Goal: Information Seeking & Learning: Learn about a topic

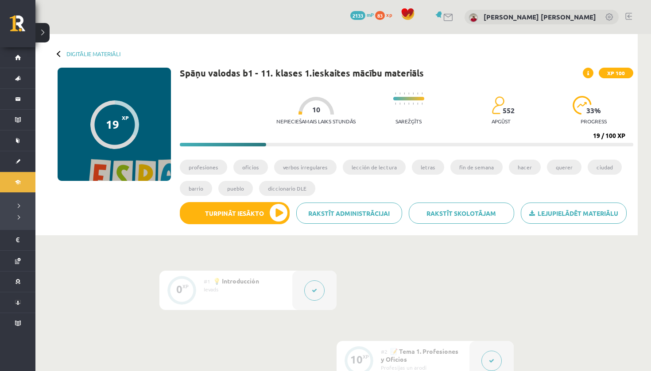
click at [259, 215] on button "Turpināt iesākto" at bounding box center [235, 213] width 110 height 22
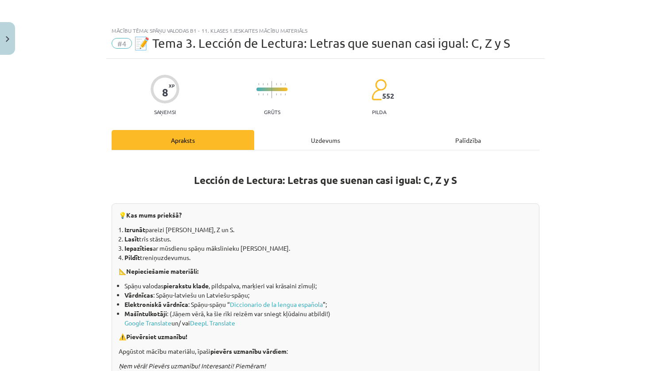
drag, startPoint x: 0, startPoint y: 0, endPoint x: 324, endPoint y: 135, distance: 350.6
click at [324, 135] on div "Uzdevums" at bounding box center [325, 140] width 143 height 20
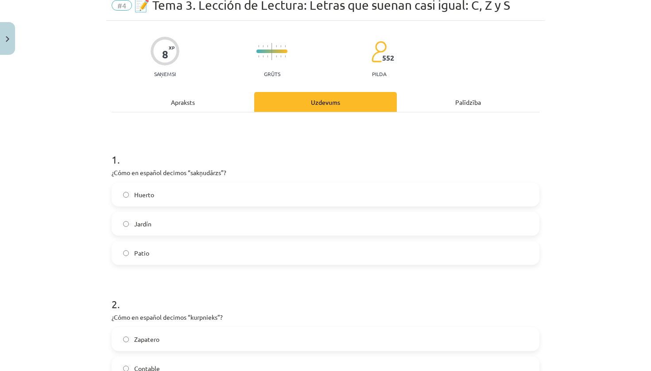
scroll to position [38, 0]
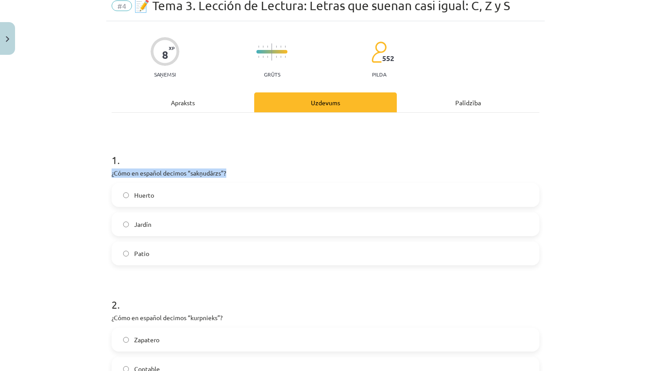
drag, startPoint x: 324, startPoint y: 135, endPoint x: 121, endPoint y: 176, distance: 206.8
click at [121, 176] on div "1 . ¿Cómo en español decimos “sakņudārzs”? Huerto Jardín Patio" at bounding box center [326, 202] width 428 height 127
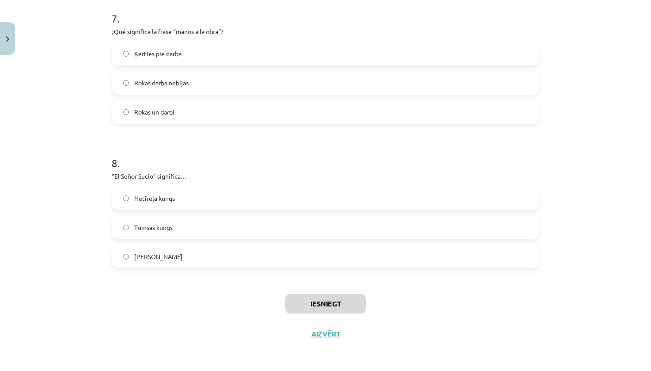
scroll to position [55, 0]
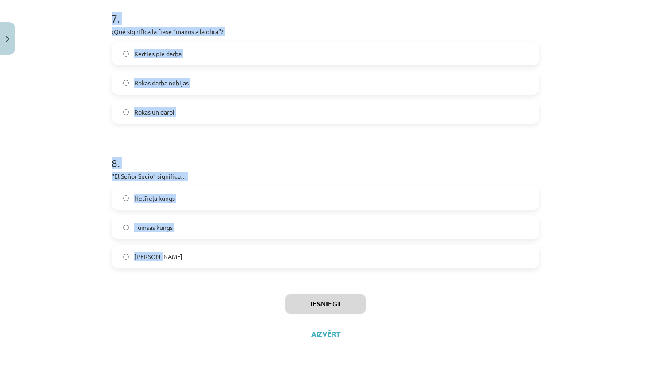
drag, startPoint x: 121, startPoint y: 176, endPoint x: 335, endPoint y: 269, distance: 233.5
copy form "1 . ¿Cómo en español decimos “sakņudārzs”? Huerto Jardín Patio 2 . ¿Cómo en esp…"
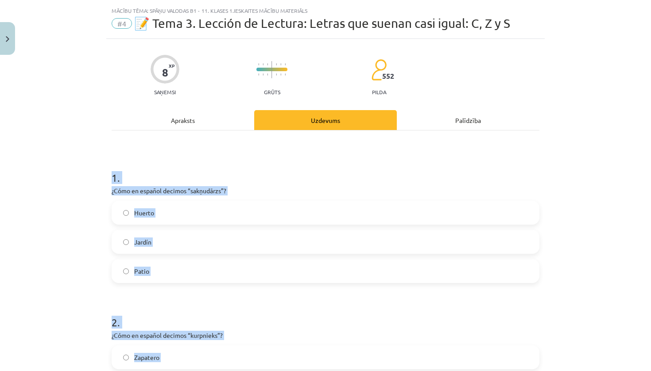
scroll to position [0, 0]
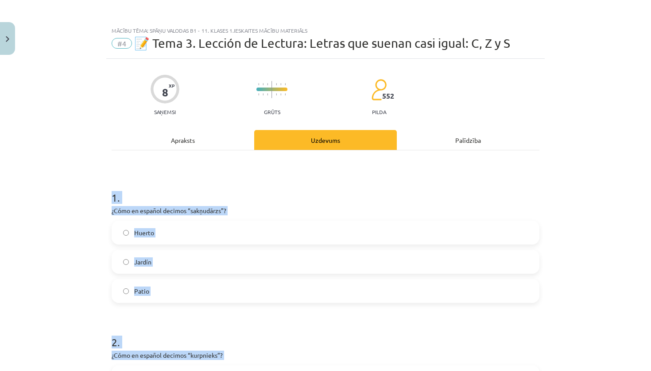
click at [160, 271] on label "Jardín" at bounding box center [325, 262] width 426 height 22
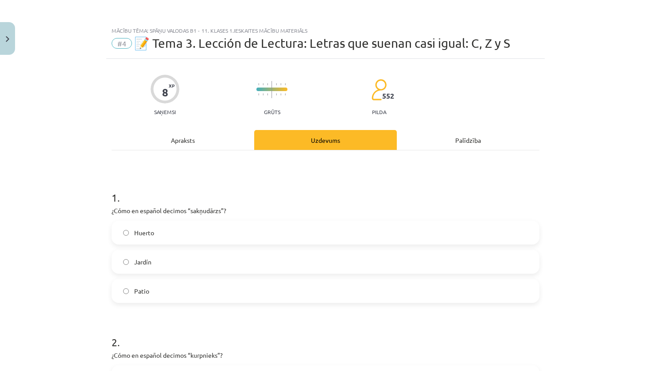
drag, startPoint x: 335, startPoint y: 269, endPoint x: 171, endPoint y: 243, distance: 165.8
click at [171, 243] on label "Huerto" at bounding box center [325, 233] width 426 height 22
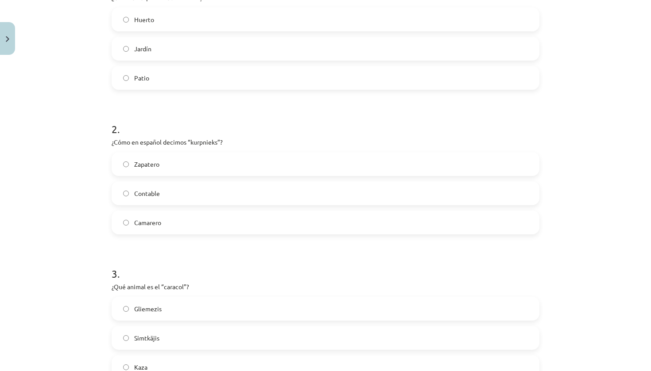
click at [174, 169] on label "Zapatero" at bounding box center [325, 164] width 426 height 22
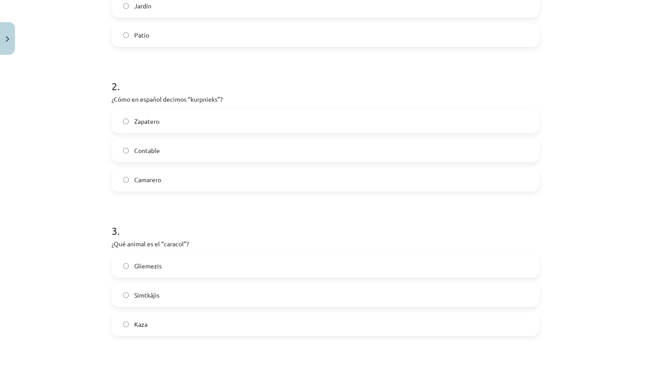
click at [162, 274] on label "Gliemezis" at bounding box center [325, 266] width 426 height 22
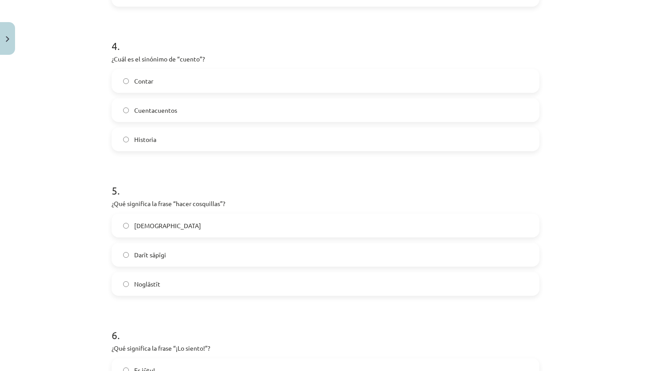
scroll to position [592, 0]
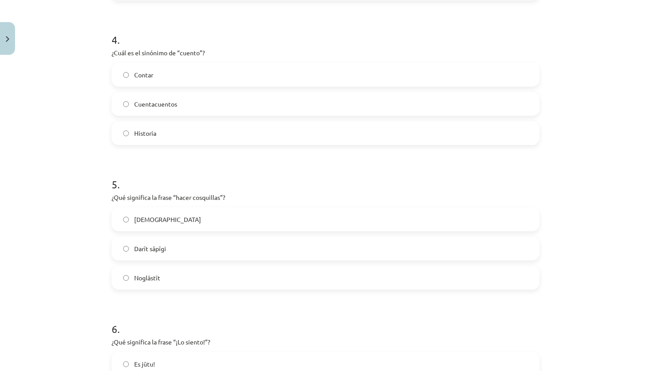
click at [187, 136] on label "Historia" at bounding box center [325, 133] width 426 height 22
drag, startPoint x: 162, startPoint y: 274, endPoint x: 171, endPoint y: 220, distance: 54.9
click at [171, 220] on label "[DEMOGRAPHIC_DATA]" at bounding box center [325, 219] width 426 height 22
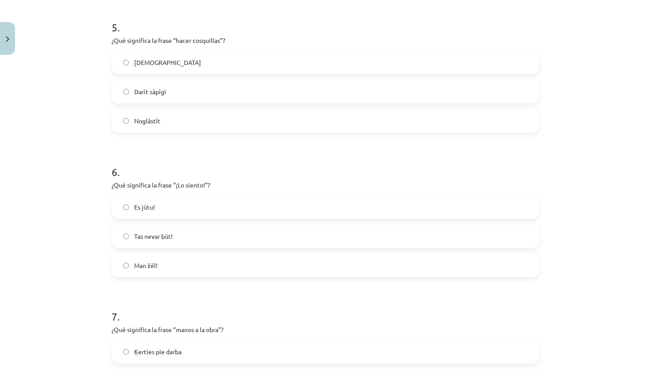
drag, startPoint x: 171, startPoint y: 220, endPoint x: 162, endPoint y: 268, distance: 49.1
click at [162, 268] on label "Man žēl!" at bounding box center [325, 265] width 426 height 22
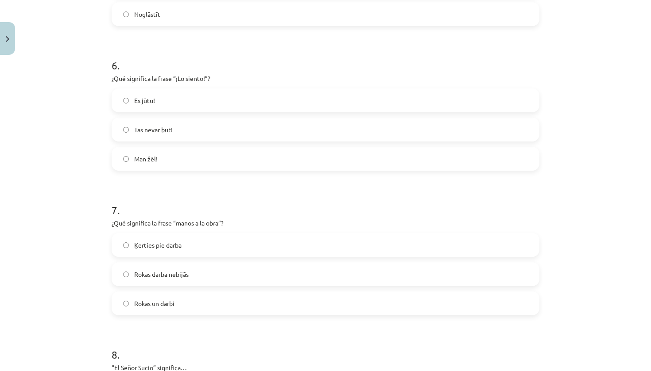
scroll to position [883, 0]
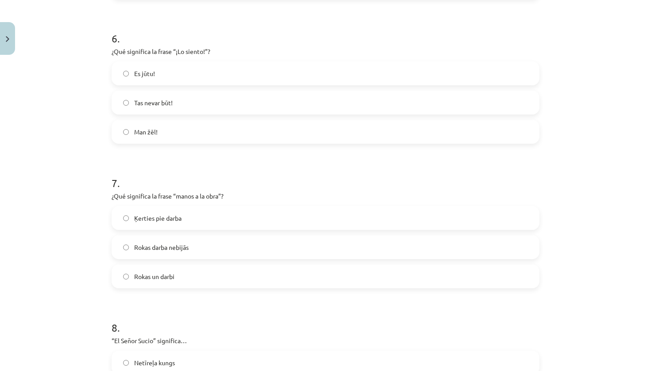
click at [167, 225] on label "Ķerties pie darba" at bounding box center [325, 218] width 426 height 22
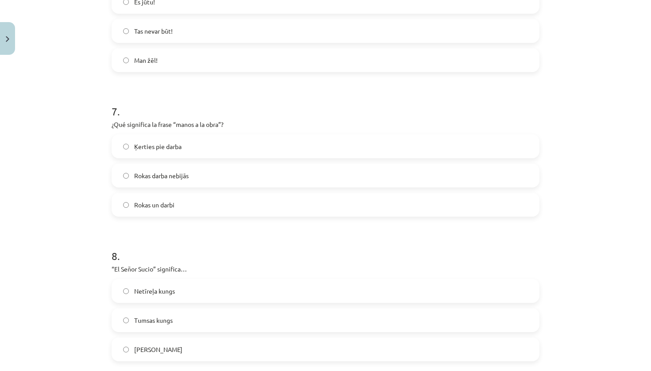
scroll to position [1035, 0]
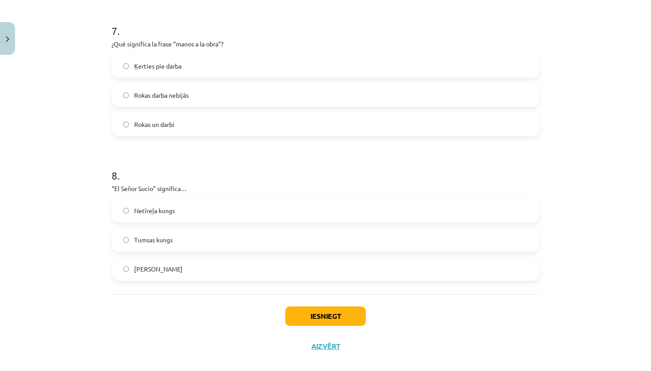
drag, startPoint x: 167, startPoint y: 225, endPoint x: 181, endPoint y: 212, distance: 19.7
click at [181, 212] on label "Netīreļa kungs" at bounding box center [325, 211] width 426 height 22
drag, startPoint x: 181, startPoint y: 212, endPoint x: 308, endPoint y: 325, distance: 169.9
click at [308, 325] on button "Iesniegt" at bounding box center [325, 316] width 81 height 19
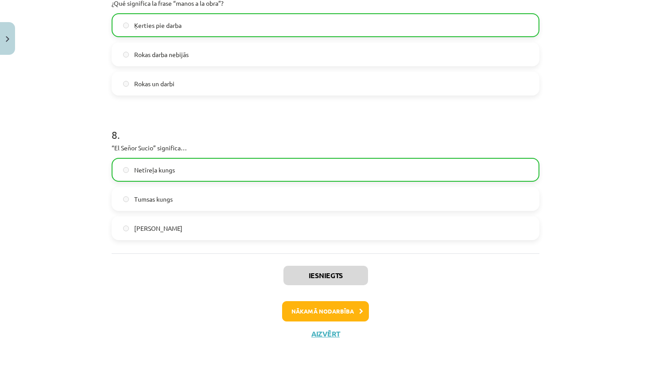
click at [318, 308] on button "Nākamā nodarbība" at bounding box center [325, 311] width 87 height 20
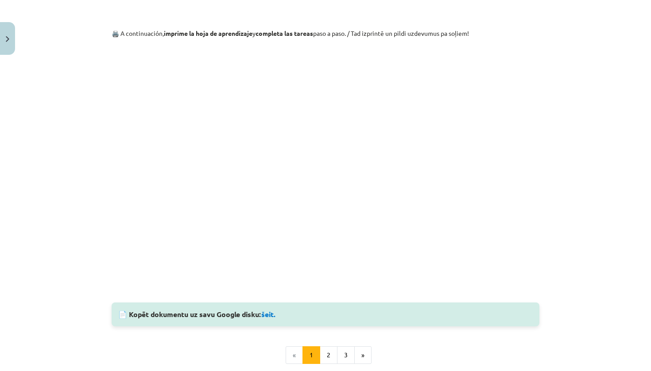
scroll to position [559, 0]
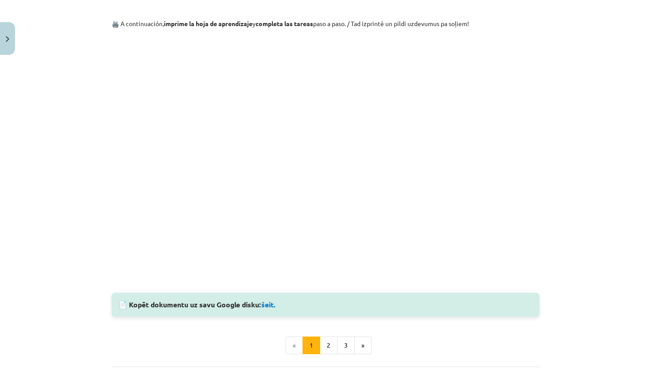
click at [276, 300] on link "šeit." at bounding box center [268, 304] width 15 height 9
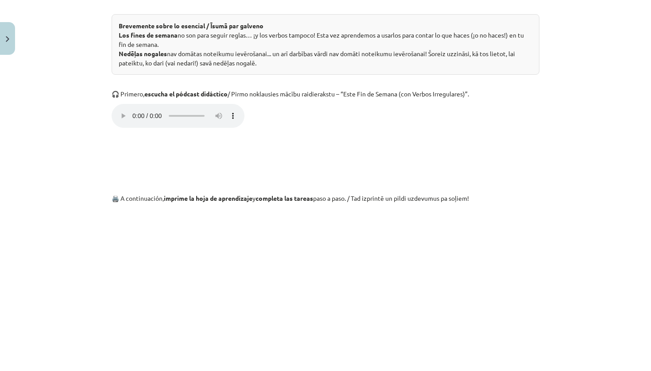
scroll to position [379, 0]
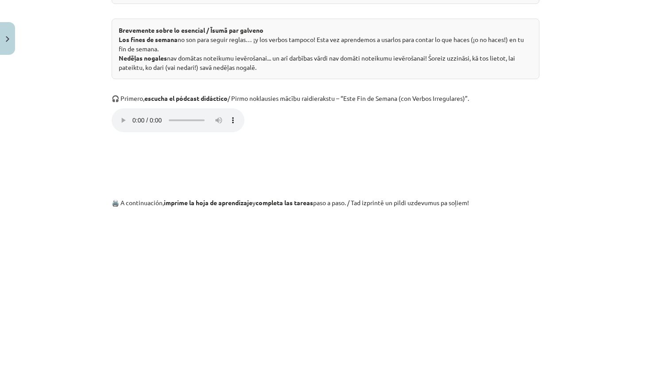
click at [120, 120] on audio "Ваш браузер не поддерживает аудио-плеер." at bounding box center [178, 120] width 133 height 24
drag, startPoint x: 276, startPoint y: 297, endPoint x: 119, endPoint y: 117, distance: 238.7
click at [119, 117] on audio "Ваш браузер не поддерживает аудио-плеер." at bounding box center [178, 120] width 133 height 24
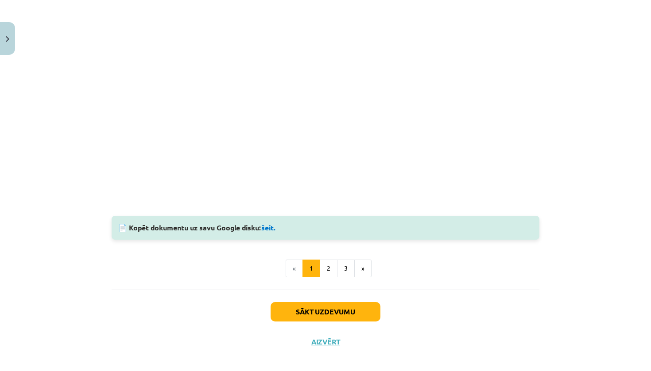
scroll to position [635, 0]
click at [328, 263] on button "2" at bounding box center [329, 269] width 18 height 18
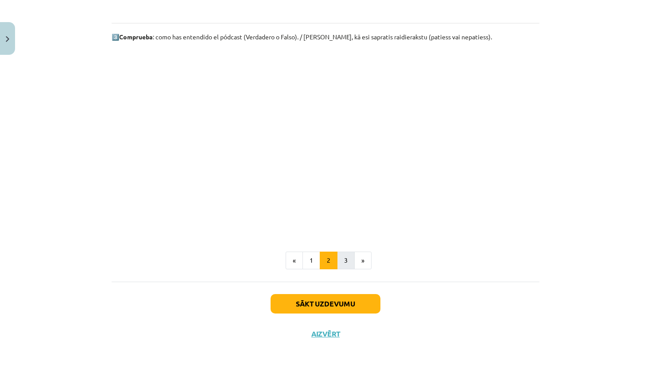
drag, startPoint x: 328, startPoint y: 263, endPoint x: 343, endPoint y: 262, distance: 14.2
click at [343, 262] on button "3" at bounding box center [346, 261] width 18 height 18
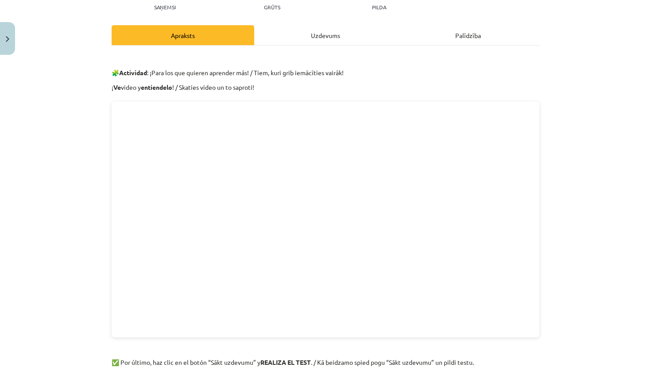
scroll to position [248, 0]
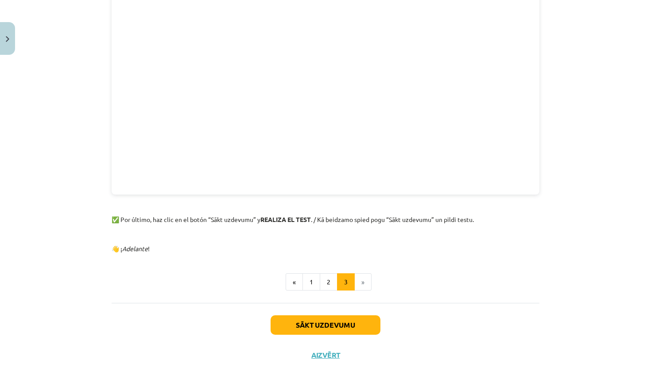
click at [324, 278] on button "2" at bounding box center [329, 283] width 18 height 18
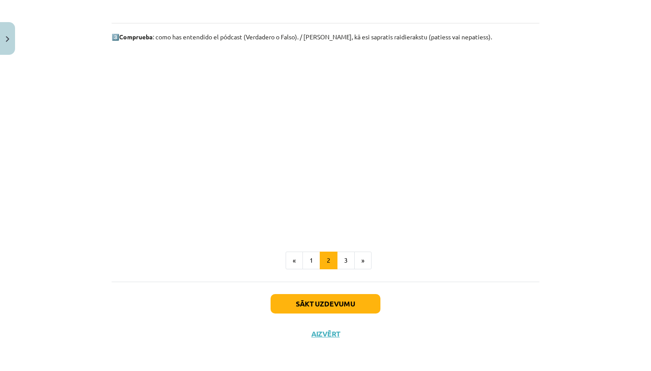
scroll to position [573, 0]
click at [320, 306] on button "Sākt uzdevumu" at bounding box center [325, 303] width 110 height 19
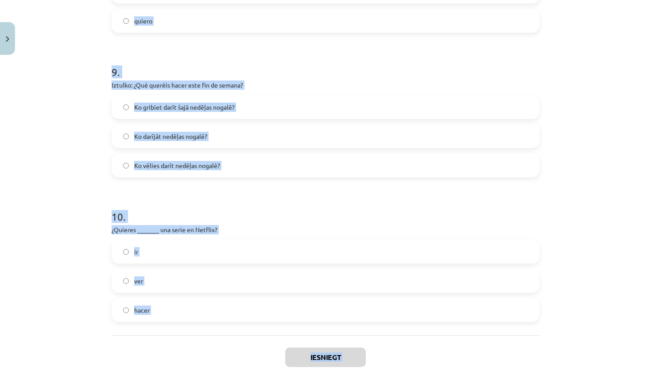
scroll to position [1317, 0]
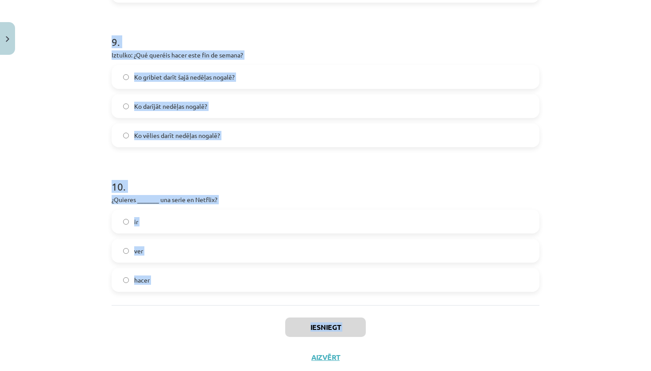
drag, startPoint x: 320, startPoint y: 306, endPoint x: 280, endPoint y: 371, distance: 76.8
click at [280, 371] on div "Mācību tēma: Spāņu valodas b1 - 11. klases 1.ieskaites mācību materiāls #5 📝 Te…" at bounding box center [325, 185] width 651 height 371
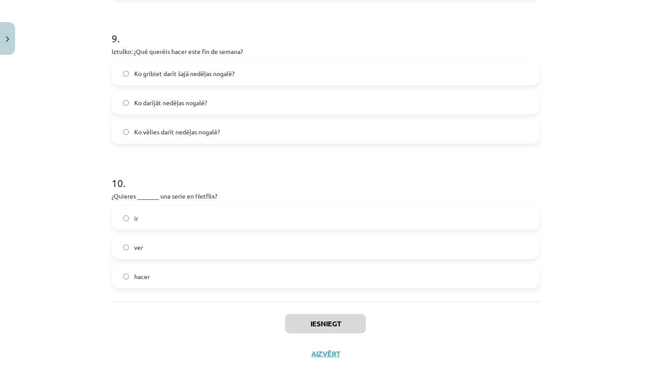
click at [281, 371] on div "Mācību tēma: Spāņu valodas b1 - 11. klases 1.ieskaites mācību materiāls #5 📝 Te…" at bounding box center [325, 185] width 651 height 371
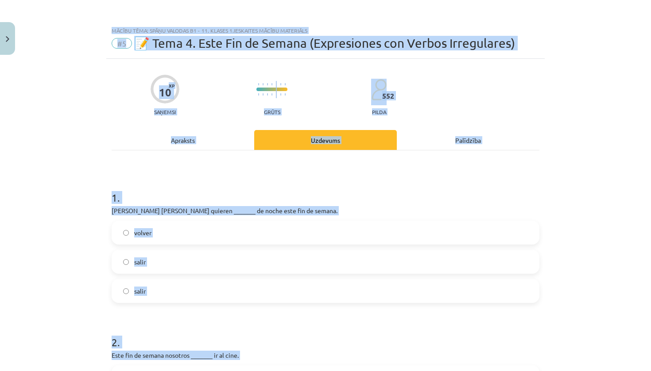
scroll to position [0, 0]
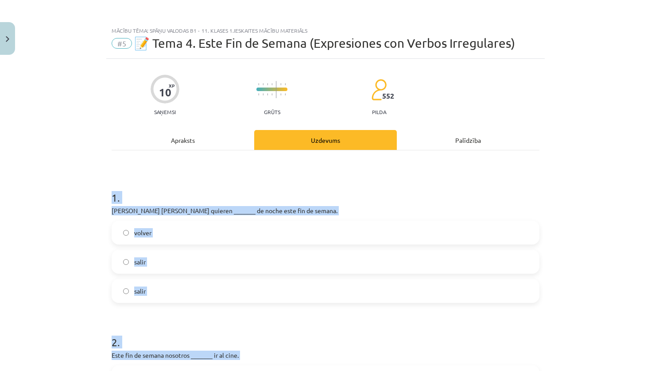
drag, startPoint x: 280, startPoint y: 371, endPoint x: 75, endPoint y: 200, distance: 266.5
click at [75, 200] on div "Mācību tēma: Spāņu valodas b1 - 11. klases 1.ieskaites mācību materiāls #5 📝 Te…" at bounding box center [325, 185] width 651 height 371
copy form "1 . Lore i Dolorsi ametcon _______ ad elits doei tem in utlabo. etdolo magna al…"
click at [194, 177] on h1 "1 ." at bounding box center [326, 189] width 428 height 27
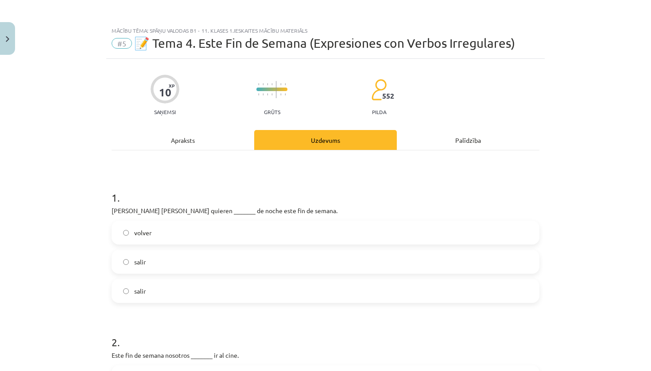
drag, startPoint x: 75, startPoint y: 200, endPoint x: 188, endPoint y: 267, distance: 131.2
click at [188, 267] on label "salir" at bounding box center [325, 262] width 426 height 22
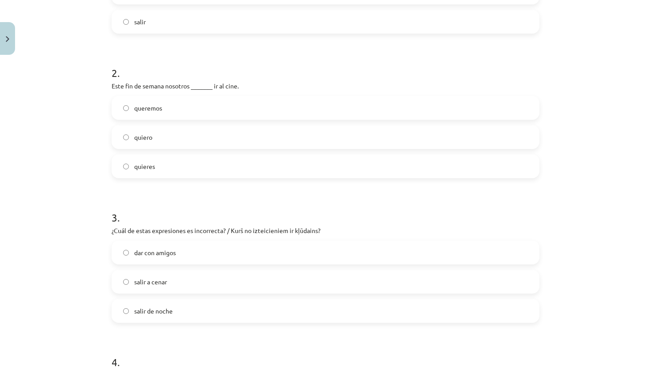
scroll to position [305, 0]
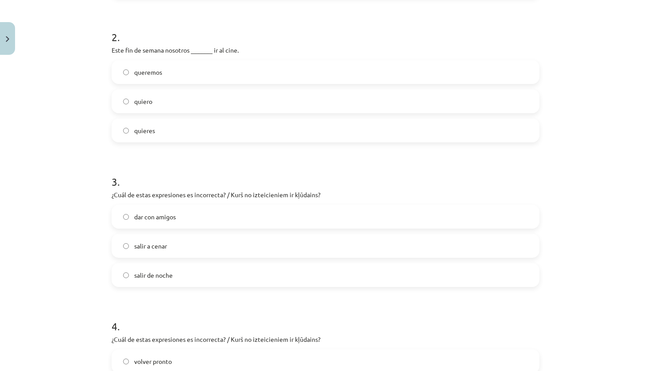
drag, startPoint x: 188, startPoint y: 267, endPoint x: 201, endPoint y: 70, distance: 197.4
click at [201, 70] on label "queremos" at bounding box center [325, 72] width 426 height 22
click at [180, 221] on label "dar con amigos" at bounding box center [325, 217] width 426 height 22
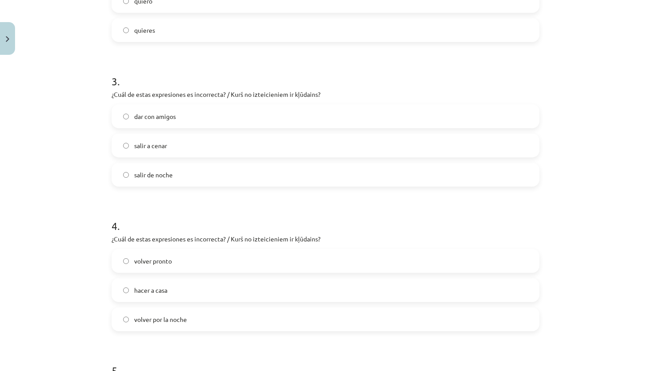
click at [183, 295] on label "hacer a casa" at bounding box center [325, 290] width 426 height 22
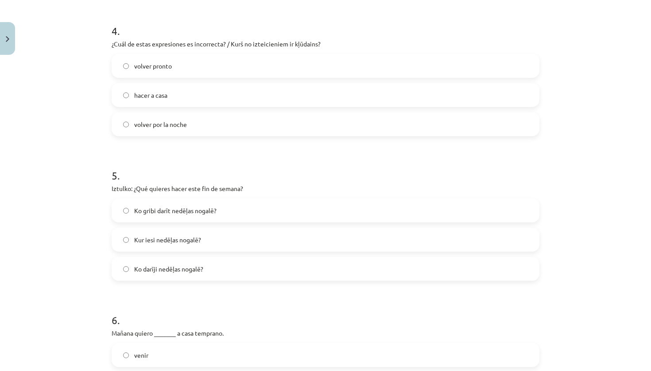
scroll to position [605, 0]
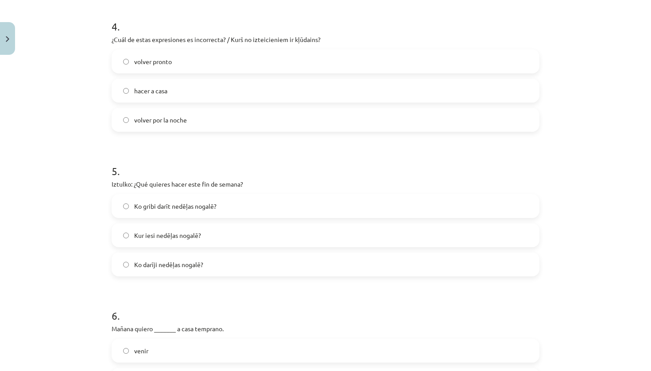
click at [200, 207] on span "Ko gribi darīt nedēļas nogalē?" at bounding box center [175, 206] width 82 height 9
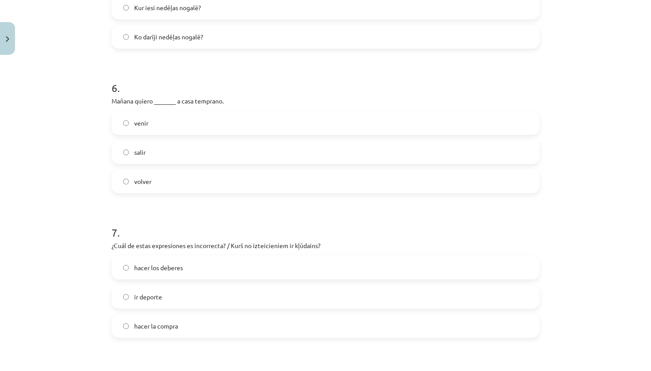
scroll to position [833, 0]
drag, startPoint x: 200, startPoint y: 207, endPoint x: 213, endPoint y: 185, distance: 24.8
click at [213, 185] on label "volver" at bounding box center [325, 182] width 426 height 22
click at [447, 1] on label "Kur iesi nedēļas nogalē?" at bounding box center [325, 8] width 426 height 22
click at [447, 0] on label "Kur iesi nedēļas nogalē?" at bounding box center [325, 8] width 426 height 22
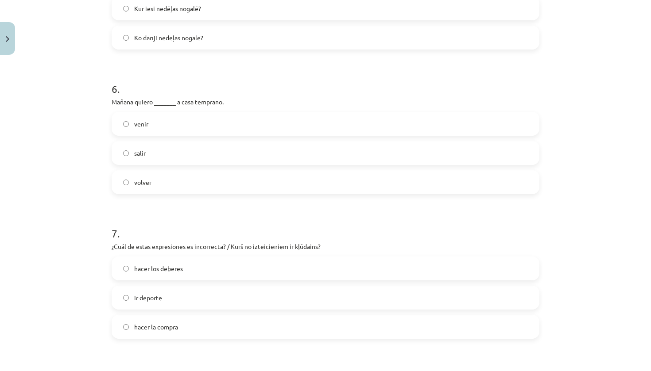
drag, startPoint x: 213, startPoint y: 185, endPoint x: 158, endPoint y: 297, distance: 125.1
click at [158, 297] on span "ir deporte" at bounding box center [148, 297] width 28 height 9
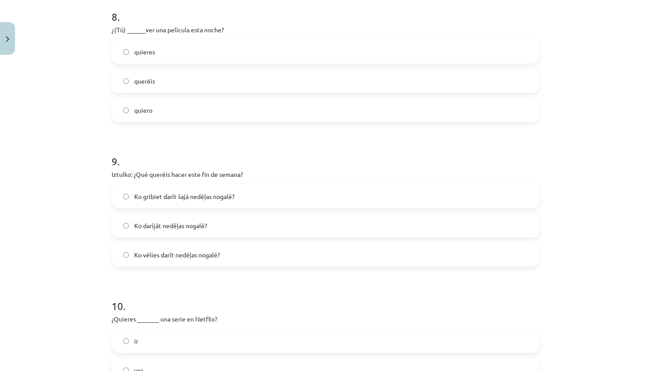
scroll to position [1199, 0]
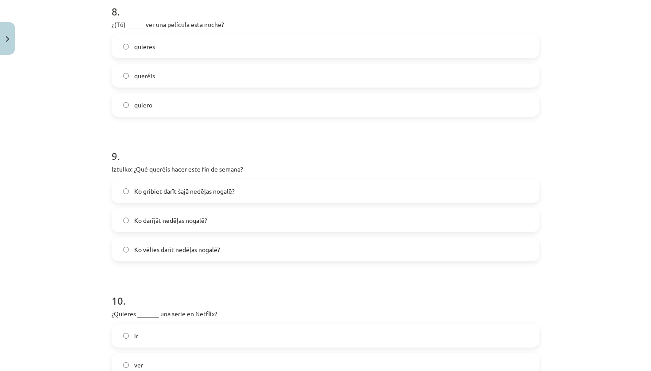
click at [197, 46] on label "quieres" at bounding box center [325, 46] width 426 height 22
drag, startPoint x: 158, startPoint y: 297, endPoint x: 147, endPoint y: 193, distance: 104.6
click at [147, 193] on span "Ko gribiet darīt šajā nedēļas nogalē?" at bounding box center [184, 191] width 100 height 9
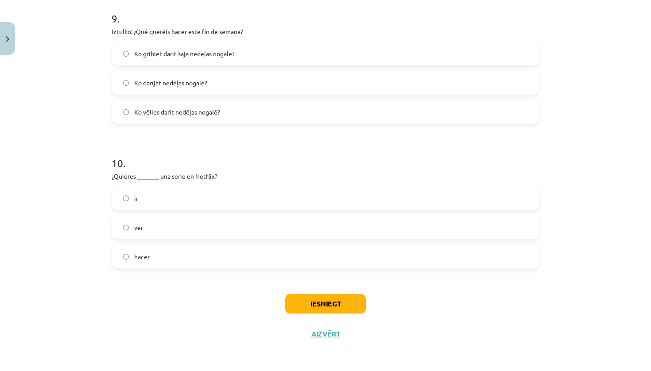
scroll to position [1338, 0]
drag, startPoint x: 147, startPoint y: 193, endPoint x: 139, endPoint y: 229, distance: 36.3
click at [139, 229] on span "ver" at bounding box center [138, 227] width 9 height 9
click at [338, 303] on button "Iesniegt" at bounding box center [325, 303] width 81 height 19
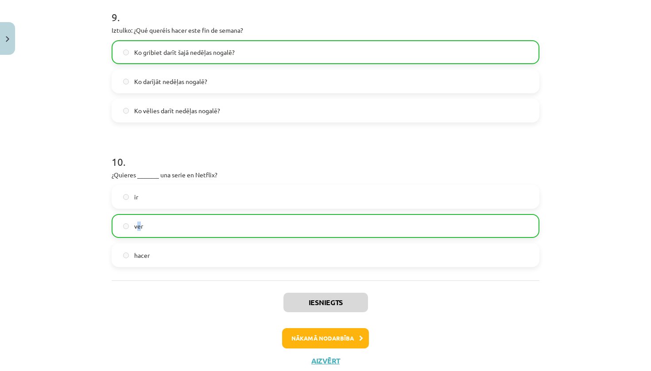
click at [318, 335] on button "Nākamā nodarbība" at bounding box center [325, 338] width 87 height 20
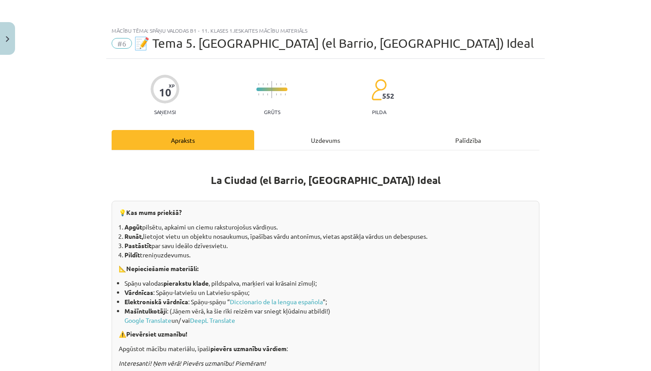
scroll to position [0, 0]
drag, startPoint x: 318, startPoint y: 335, endPoint x: 320, endPoint y: 142, distance: 193.0
click at [320, 142] on div "Uzdevums" at bounding box center [325, 140] width 143 height 20
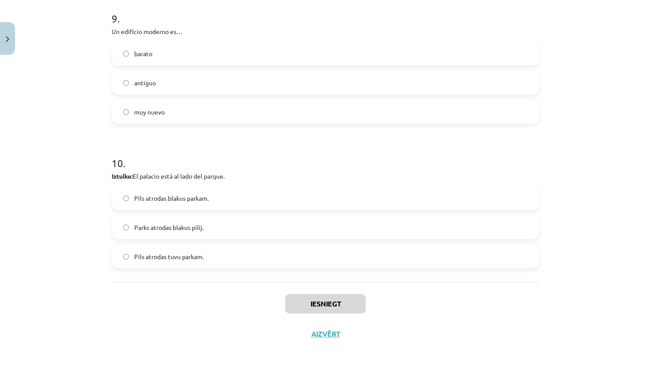
scroll to position [29, 0]
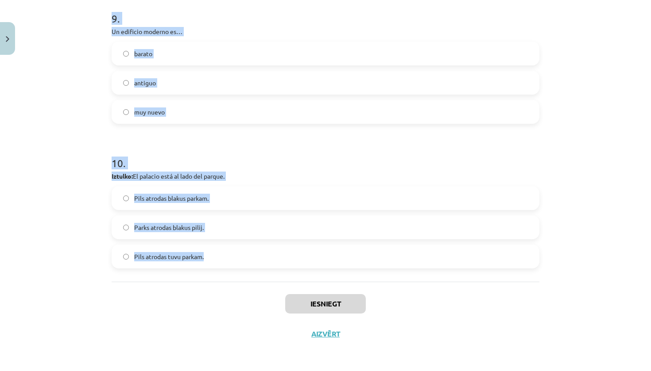
drag, startPoint x: 320, startPoint y: 142, endPoint x: 224, endPoint y: 259, distance: 151.5
copy form "1 . Me gusta el fútbol, voy a… un museo un estadio un hospital 2 . Para ver una…"
click at [185, 111] on label "muy nuevo" at bounding box center [325, 112] width 426 height 22
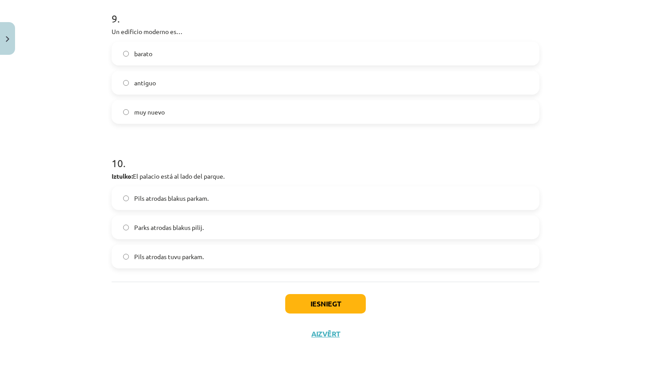
drag, startPoint x: 224, startPoint y: 259, endPoint x: 85, endPoint y: 120, distance: 195.9
click at [85, 120] on div "Mācību tēma: Spāņu valodas b1 - 11. klases 1.ieskaites mācību materiāls #6 📝 Te…" at bounding box center [325, 185] width 651 height 371
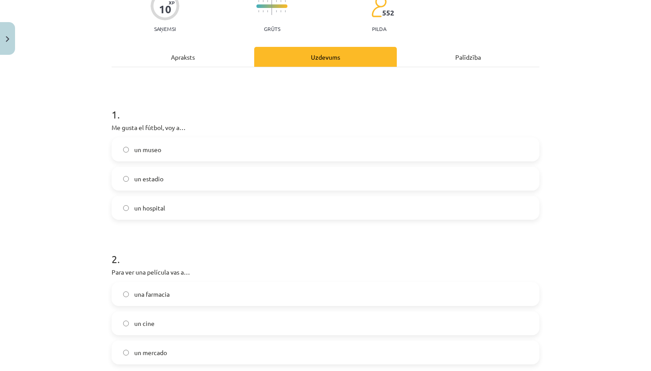
scroll to position [105, 0]
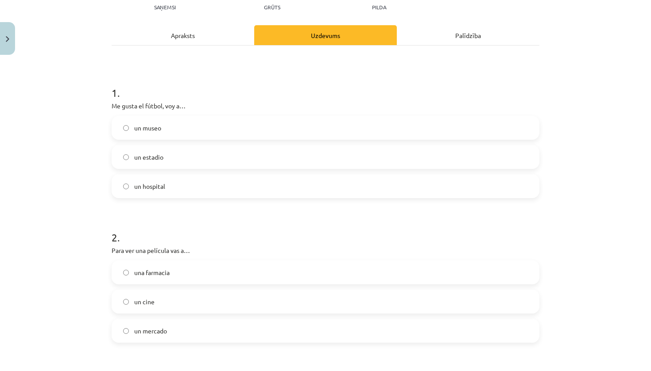
click at [187, 170] on div "un museo un estadio un hospital" at bounding box center [326, 157] width 428 height 82
click at [200, 156] on label "un estadio" at bounding box center [325, 157] width 426 height 22
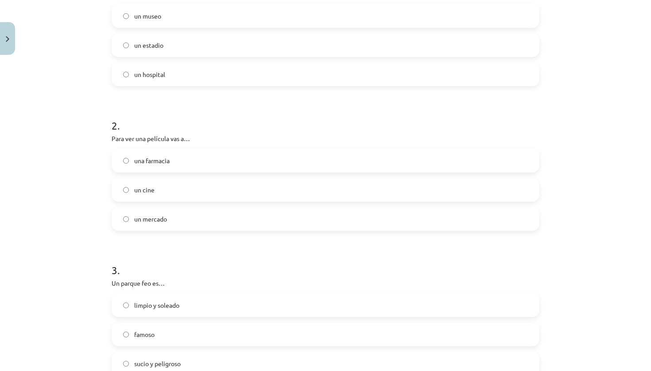
scroll to position [227, 0]
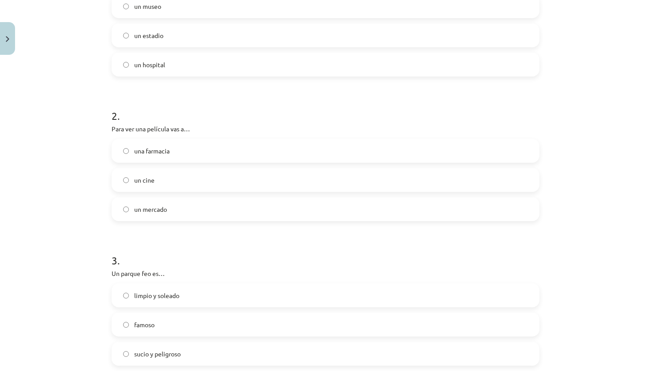
drag, startPoint x: 200, startPoint y: 156, endPoint x: 168, endPoint y: 181, distance: 40.6
click at [168, 181] on label "un cine" at bounding box center [325, 180] width 426 height 22
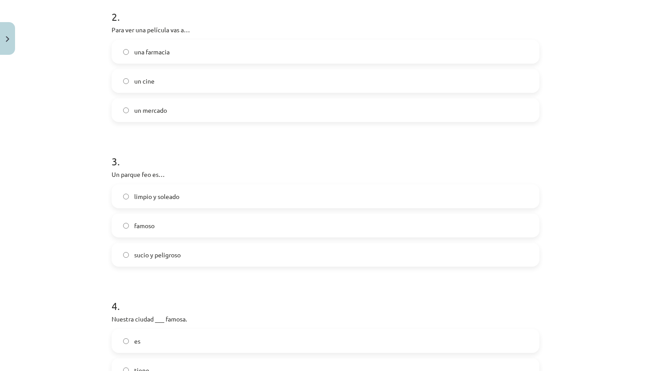
scroll to position [364, 0]
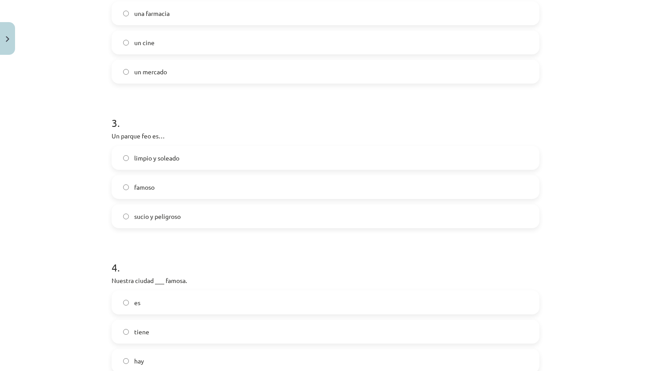
click at [187, 223] on label "sucio y peligroso" at bounding box center [325, 216] width 426 height 22
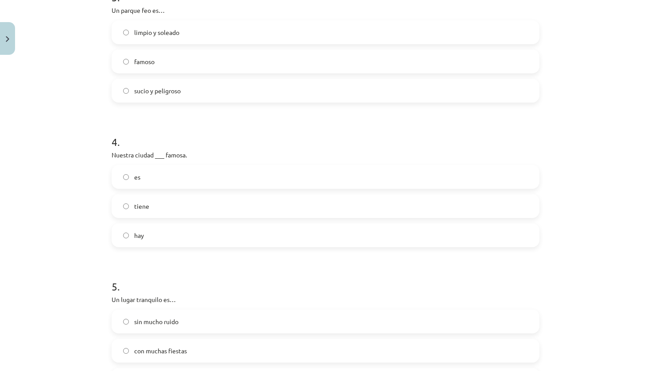
scroll to position [492, 0]
click at [162, 182] on label "es" at bounding box center [325, 175] width 426 height 22
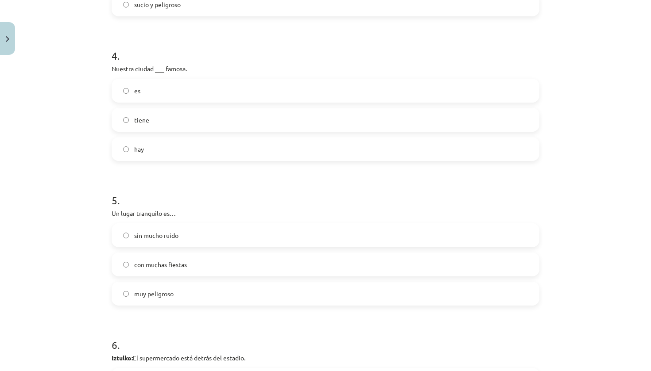
scroll to position [579, 0]
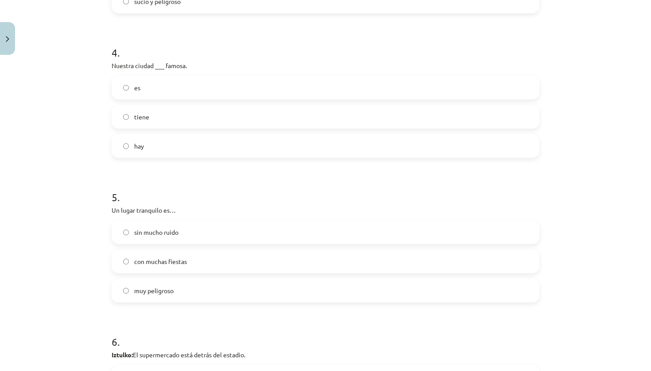
click at [173, 235] on span "sin mucho ruido" at bounding box center [156, 232] width 44 height 9
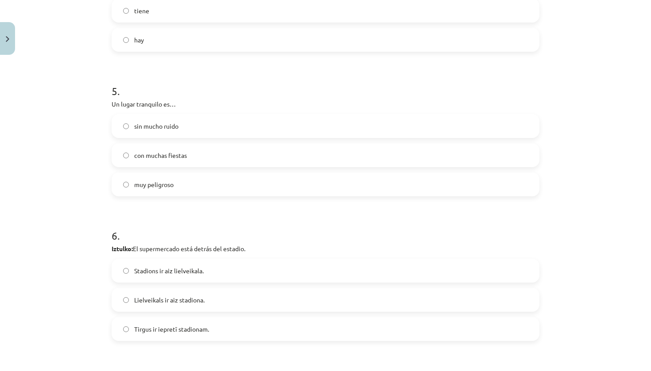
scroll to position [712, 0]
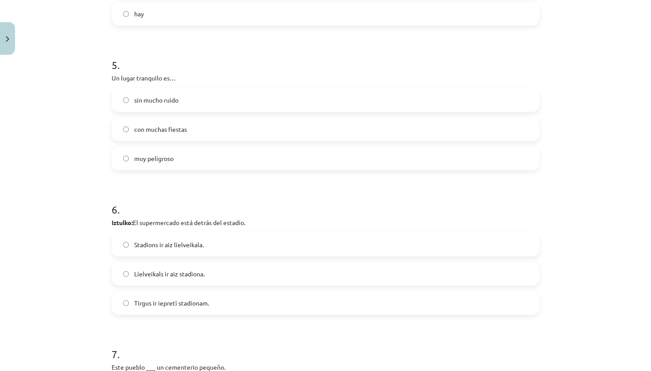
click at [161, 266] on label "Lielveikals ir aiz stadiona." at bounding box center [325, 274] width 426 height 22
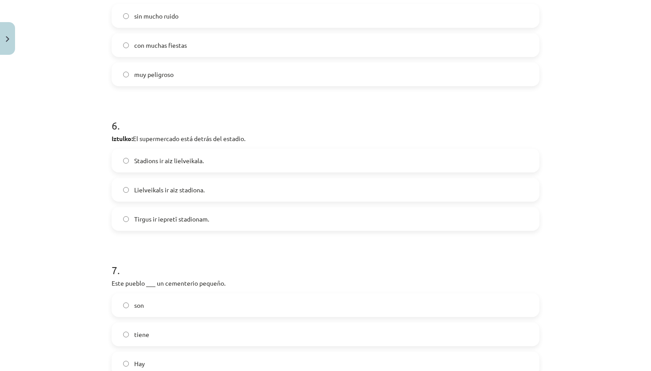
scroll to position [870, 0]
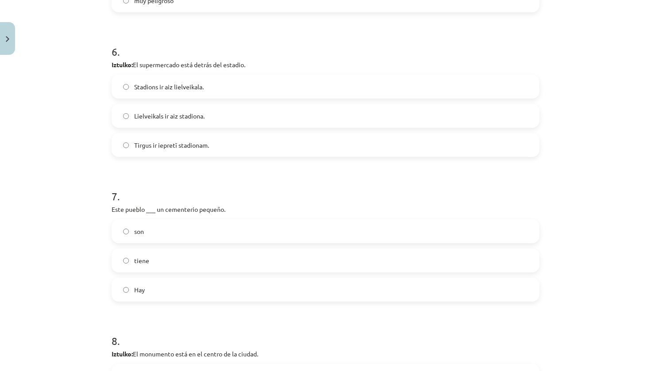
drag, startPoint x: 161, startPoint y: 266, endPoint x: 167, endPoint y: 262, distance: 7.7
click at [167, 262] on label "tiene" at bounding box center [325, 261] width 426 height 22
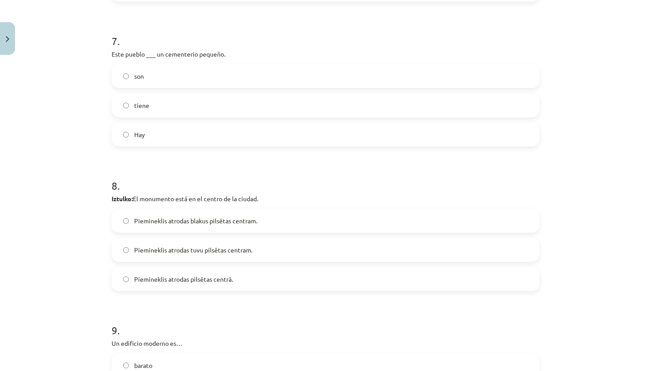
scroll to position [1069, 0]
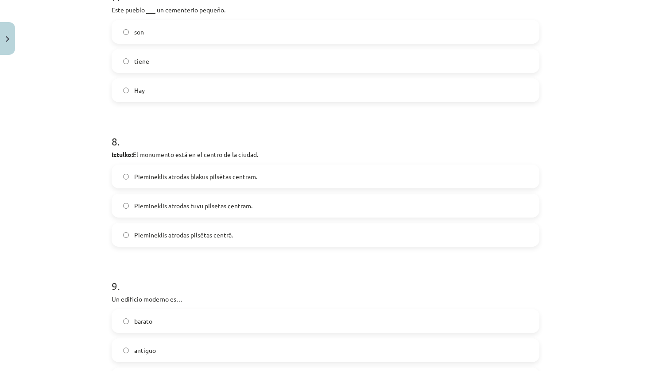
click at [214, 245] on label "Piemineklis atrodas pilsētas centrā." at bounding box center [325, 235] width 426 height 22
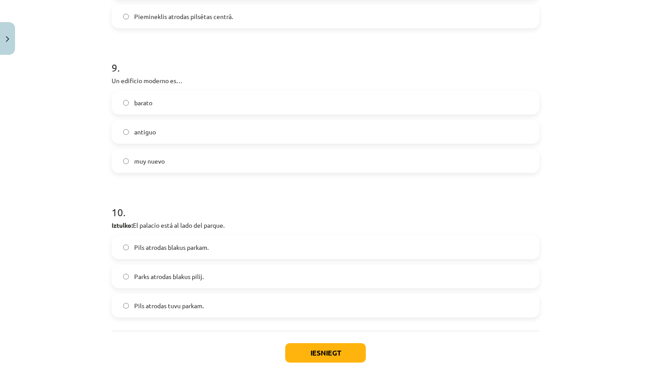
scroll to position [1298, 0]
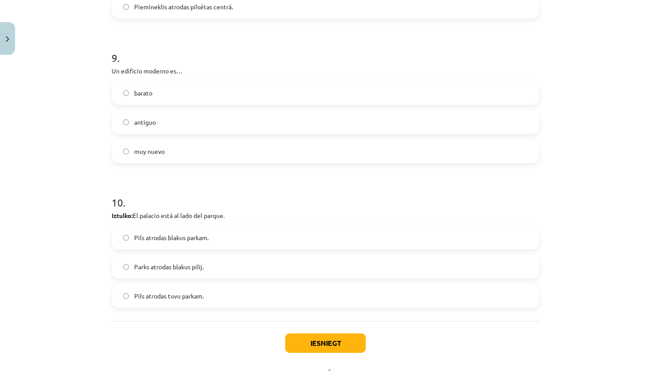
click at [187, 239] on span "Pils atrodas blakus parkam." at bounding box center [171, 237] width 74 height 9
click at [310, 340] on button "Iesniegt" at bounding box center [325, 343] width 81 height 19
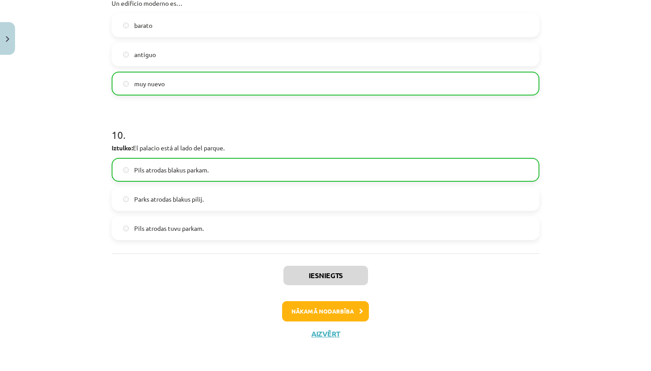
drag, startPoint x: 310, startPoint y: 340, endPoint x: 335, endPoint y: 313, distance: 36.7
click at [335, 313] on button "Nākamā nodarbība" at bounding box center [325, 311] width 87 height 20
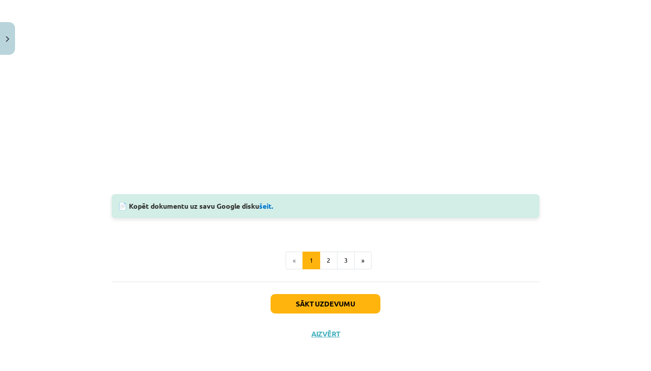
scroll to position [757, 0]
click at [329, 303] on button "Sākt uzdevumu" at bounding box center [325, 303] width 110 height 19
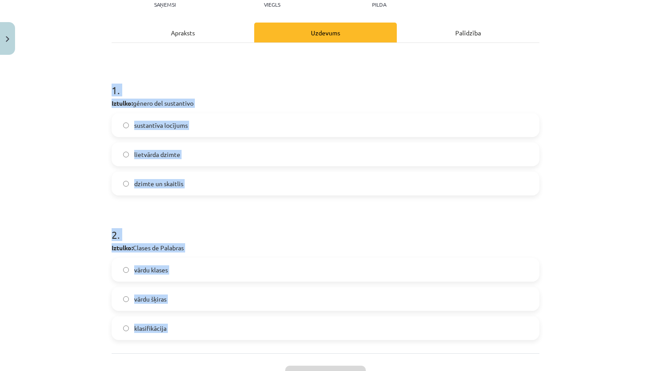
scroll to position [121, 0]
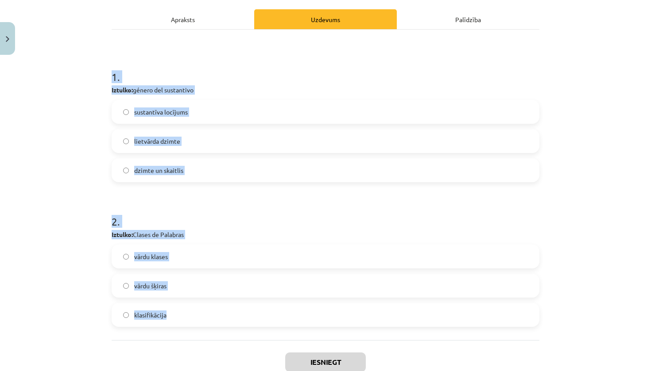
drag, startPoint x: 329, startPoint y: 303, endPoint x: 197, endPoint y: 322, distance: 133.6
click at [197, 322] on form "1 . Iztulko: género del sustantivo sustantīva locījums lietvārda dzimte dzimte …" at bounding box center [326, 191] width 428 height 272
copy form "1 . Iztulko: género del sustantivo sustantīva locījums lietvārda dzimte dzimte …"
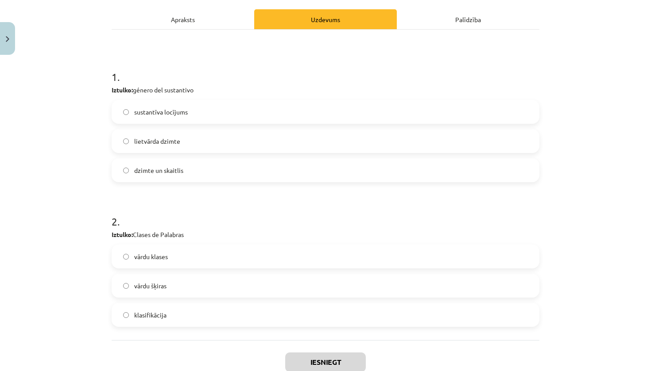
drag, startPoint x: 197, startPoint y: 322, endPoint x: 225, endPoint y: 140, distance: 184.0
click at [225, 140] on label "lietvārda dzimte" at bounding box center [325, 141] width 426 height 22
click at [198, 293] on label "vārdu šķiras" at bounding box center [325, 286] width 426 height 22
click at [304, 359] on button "Iesniegt" at bounding box center [325, 362] width 81 height 19
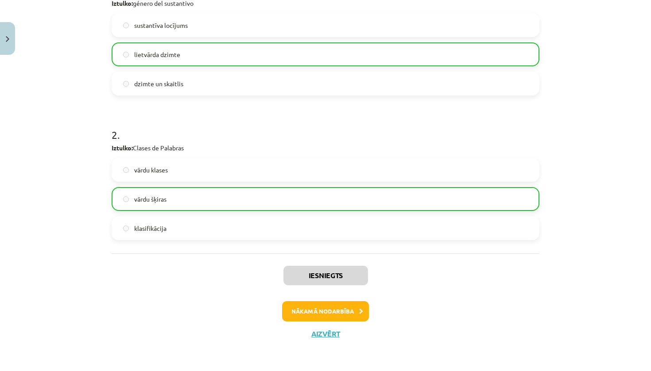
scroll to position [208, 0]
drag, startPoint x: 304, startPoint y: 359, endPoint x: 347, endPoint y: 312, distance: 64.5
click at [347, 312] on button "Nākamā nodarbība" at bounding box center [325, 311] width 87 height 20
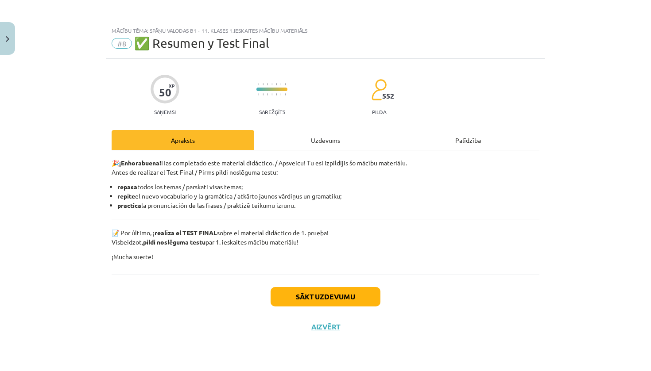
click at [344, 299] on button "Sākt uzdevumu" at bounding box center [325, 296] width 110 height 19
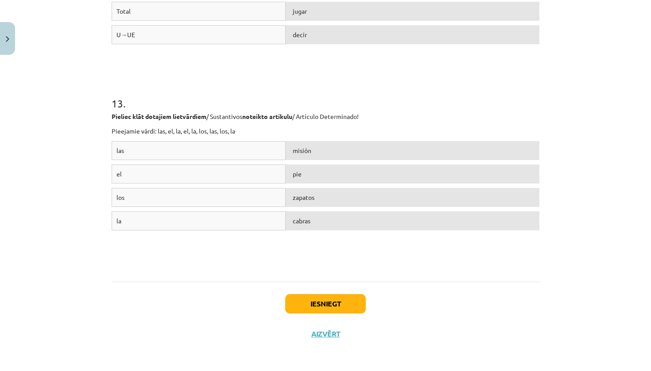
scroll to position [128, 0]
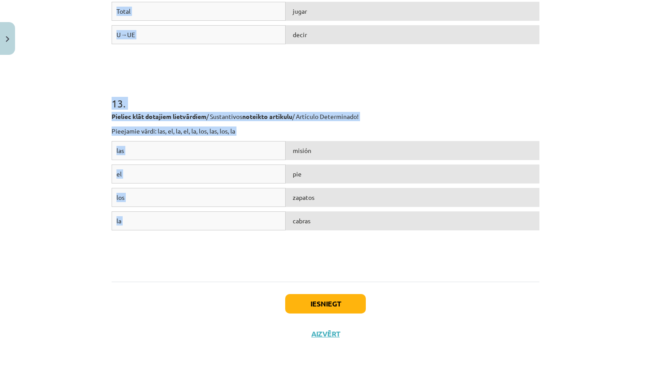
drag, startPoint x: 347, startPoint y: 312, endPoint x: 281, endPoint y: 254, distance: 87.5
copy form "9 . Loremi do sita consectet ad elits doeiusmodte / Incididuntu l Etdolor magna…"
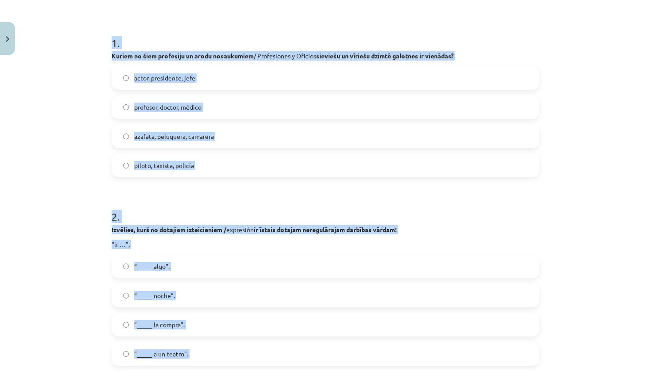
scroll to position [53, 0]
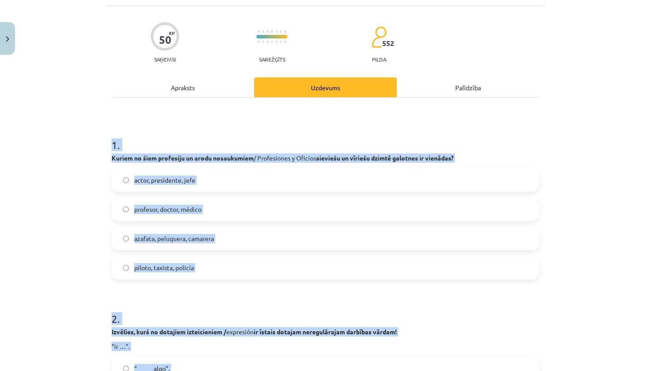
click at [63, 165] on div "Mācību tēma: Spāņu valodas b1 - 11. klases 1.ieskaites mācību materiāls #8 ✅ Re…" at bounding box center [325, 185] width 651 height 371
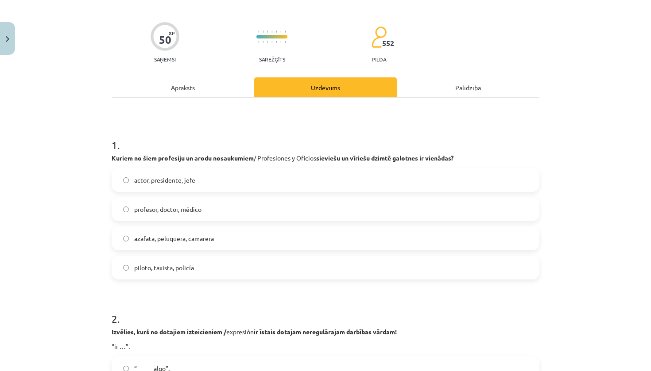
drag, startPoint x: 281, startPoint y: 254, endPoint x: 161, endPoint y: 265, distance: 121.3
click at [161, 265] on span "piloto, taxista, policía" at bounding box center [164, 267] width 60 height 9
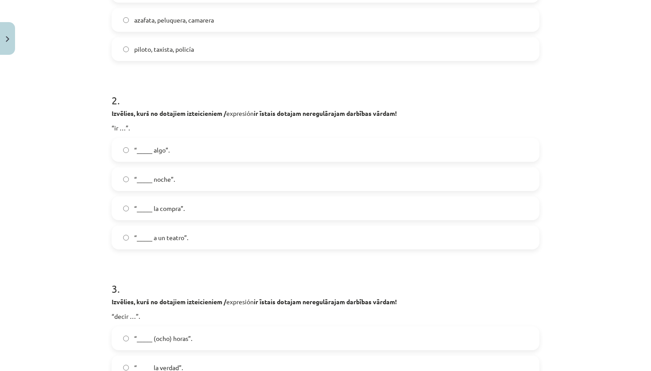
scroll to position [281, 0]
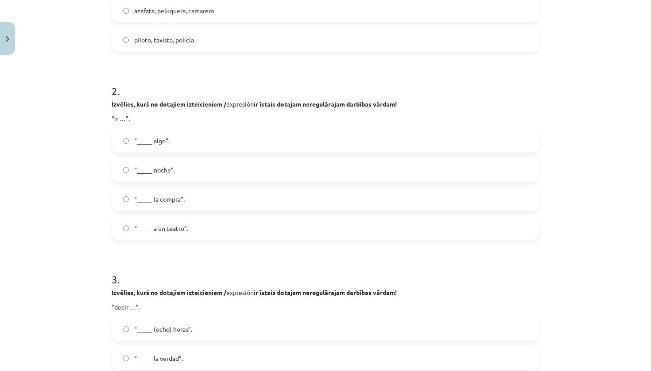
click at [166, 144] on span "“_____ algo”." at bounding box center [151, 140] width 35 height 9
click at [186, 230] on span "“_____ a un teatro”." at bounding box center [161, 228] width 54 height 9
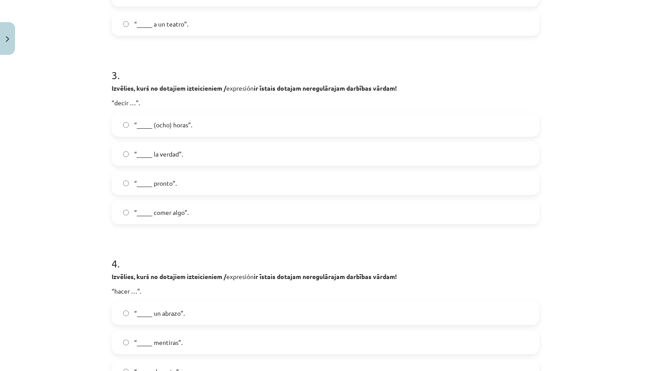
scroll to position [578, 0]
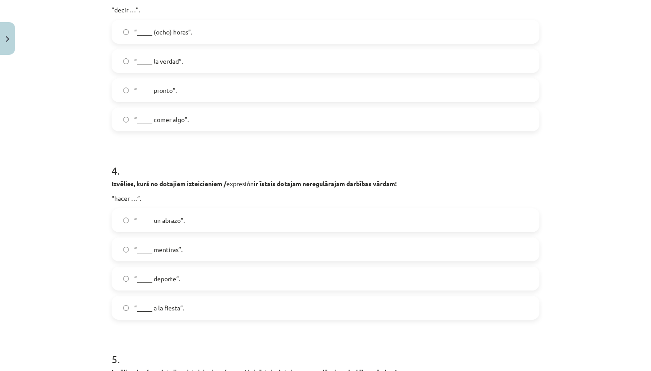
drag, startPoint x: 186, startPoint y: 230, endPoint x: 165, endPoint y: 277, distance: 51.3
click at [165, 277] on span "“_____ deporte”." at bounding box center [157, 278] width 46 height 9
click at [186, 61] on label "“_____ la verdad”." at bounding box center [325, 61] width 426 height 22
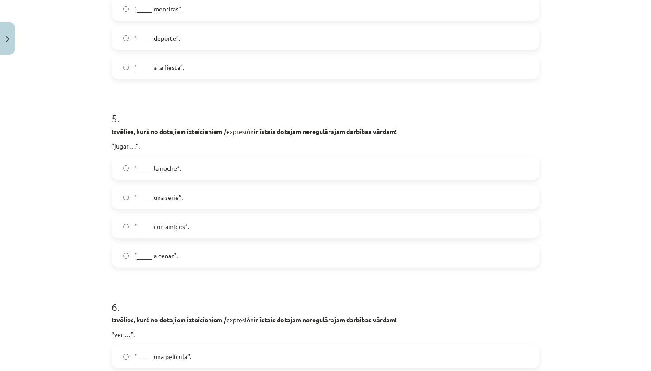
scroll to position [821, 0]
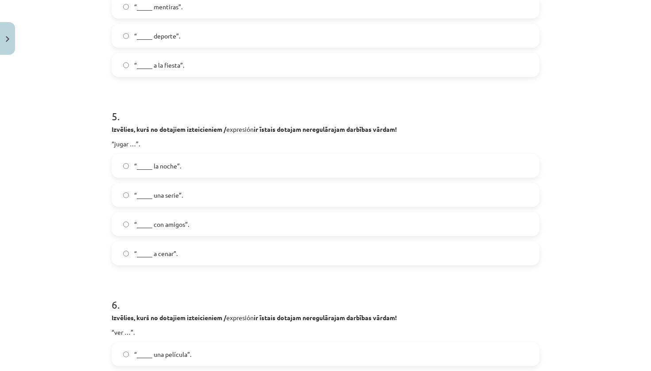
drag, startPoint x: 186, startPoint y: 61, endPoint x: 182, endPoint y: 230, distance: 169.1
click at [182, 230] on label "“_____ con amigos”." at bounding box center [325, 224] width 426 height 22
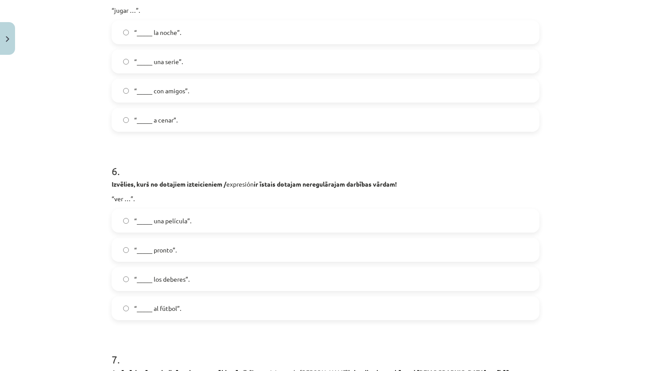
scroll to position [957, 0]
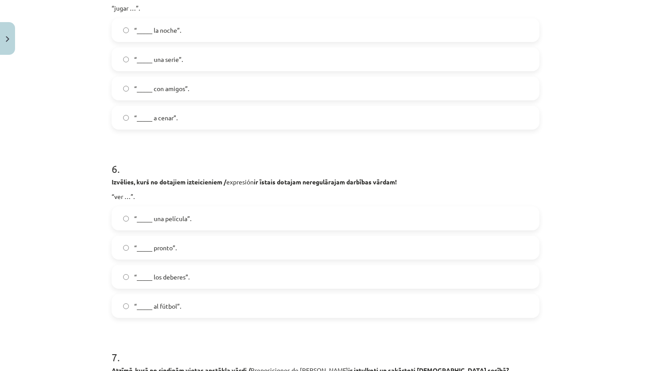
drag, startPoint x: 182, startPoint y: 230, endPoint x: 184, endPoint y: 225, distance: 5.3
click at [184, 225] on label "“_____ una película”." at bounding box center [325, 219] width 426 height 22
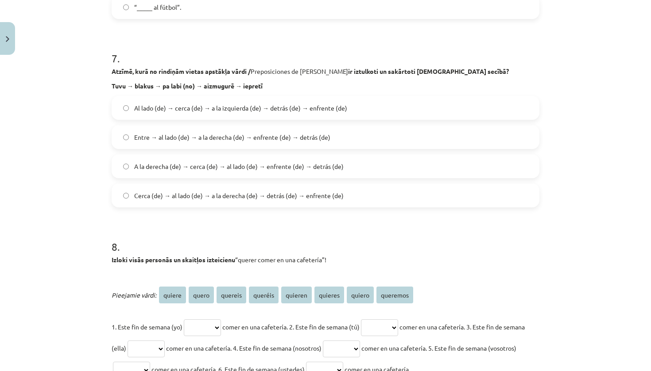
scroll to position [1257, 0]
click at [176, 202] on label "Cerca (de) → al lado (de) → a la derecha (de) → detrás (de) → enfrente (de)" at bounding box center [325, 195] width 426 height 22
click at [158, 131] on label "Entre → al lado (de) → a la derecha (de) → enfrente (de) → detrás (de)" at bounding box center [325, 137] width 426 height 22
click at [189, 105] on span "Al lado (de) → cerca (de) → a la izquierda (de) → detrás (de) → enfrente (de)" at bounding box center [240, 107] width 213 height 9
click at [179, 137] on span "Entre → al lado (de) → a la derecha (de) → enfrente (de) → detrás (de)" at bounding box center [232, 136] width 196 height 9
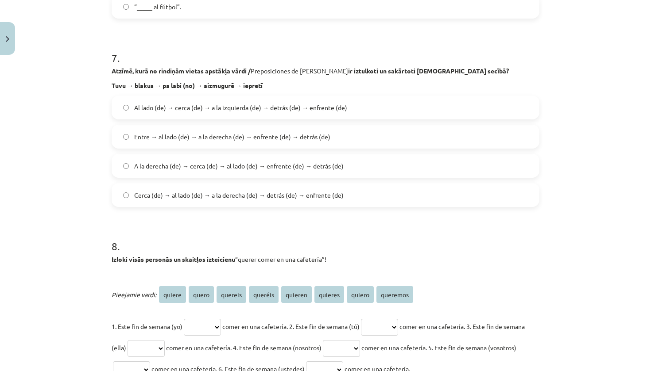
drag, startPoint x: 184, startPoint y: 225, endPoint x: 151, endPoint y: 204, distance: 39.2
click at [151, 204] on label "Cerca (de) → al lado (de) → a la derecha (de) → detrás (de) → enfrente (de)" at bounding box center [325, 195] width 426 height 22
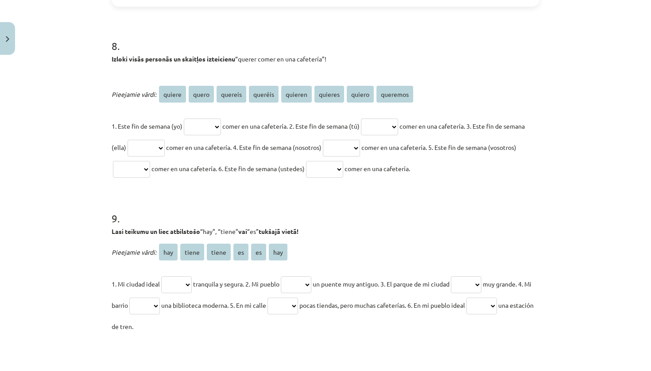
scroll to position [1469, 0]
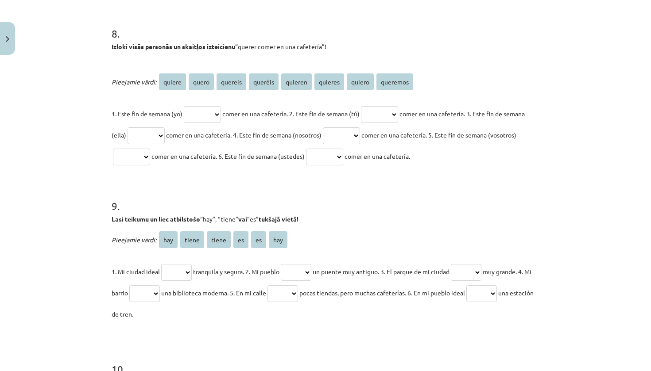
select select "*****"
select select "*******"
select select "******"
select select "********"
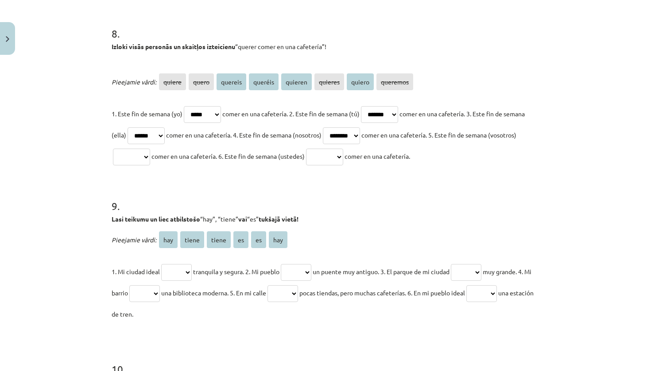
select select "*******"
select select "**"
select select "*****"
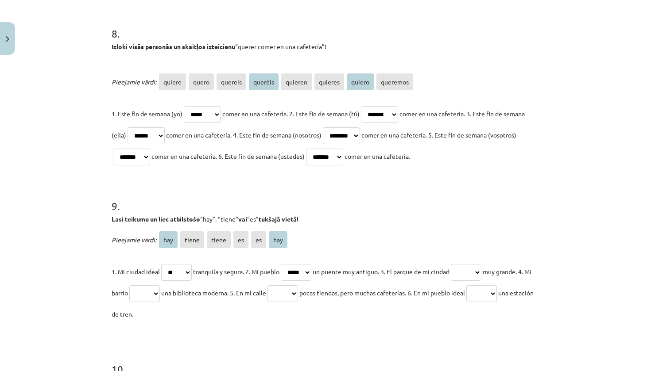
drag, startPoint x: 361, startPoint y: 158, endPoint x: 462, endPoint y: 267, distance: 148.4
click at [462, 267] on p "1. Mi ciudad ideal *** ***** ***** ** ** *** tranquila y segura. 2. Mi pueblo *…" at bounding box center [326, 293] width 428 height 64
select select "**"
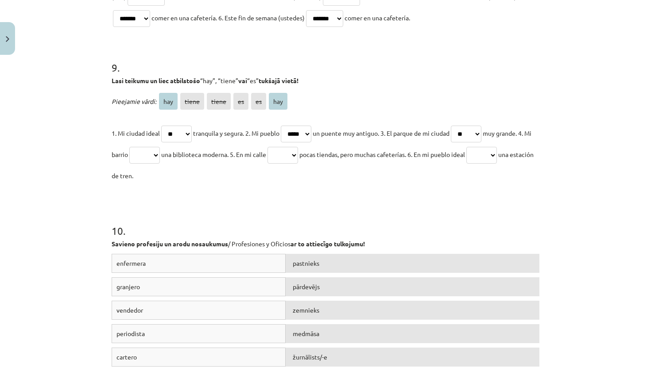
scroll to position [1631, 0]
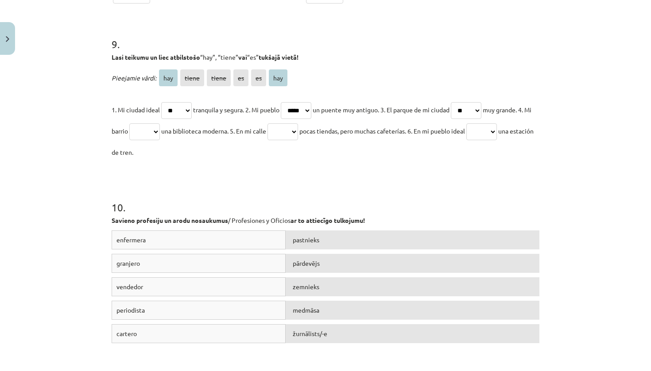
select select "*****"
select select "***"
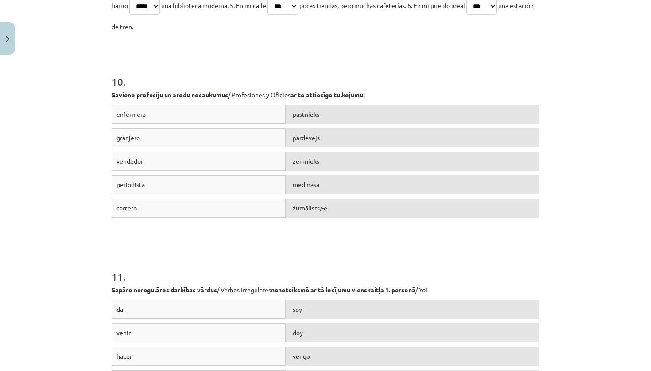
scroll to position [1766, 0]
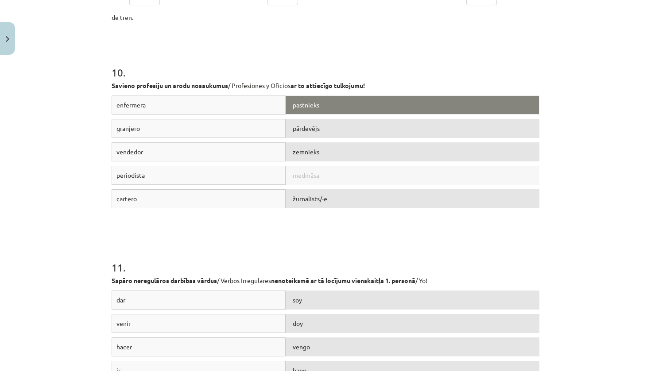
drag, startPoint x: 495, startPoint y: 130, endPoint x: 315, endPoint y: 172, distance: 185.0
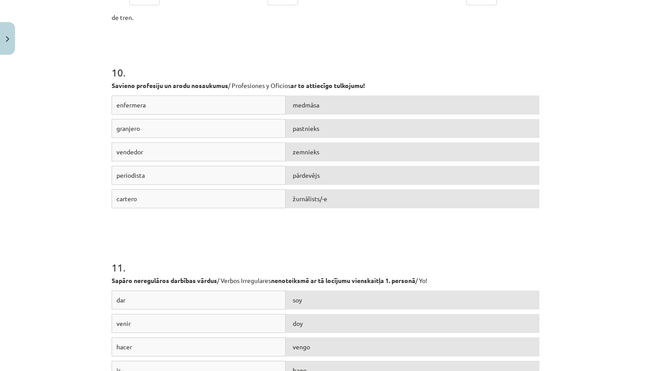
scroll to position [1889, 0]
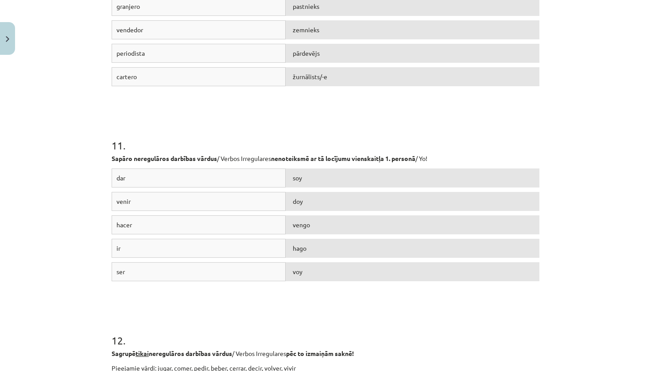
drag, startPoint x: 340, startPoint y: 130, endPoint x: 312, endPoint y: 204, distance: 79.2
click at [312, 204] on div "doy" at bounding box center [412, 201] width 254 height 19
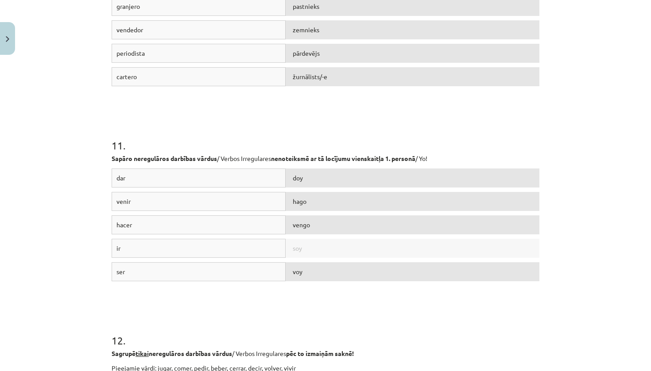
drag, startPoint x: 311, startPoint y: 198, endPoint x: 307, endPoint y: 246, distance: 48.0
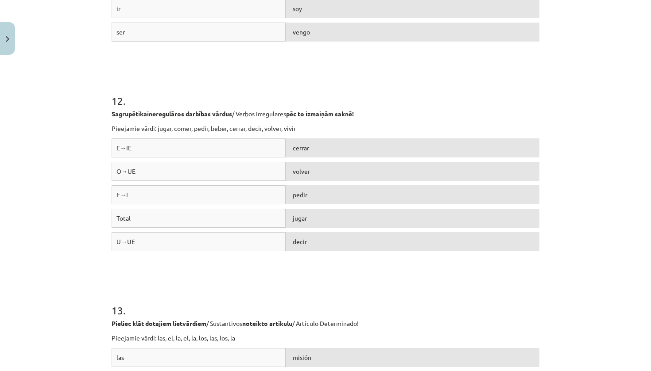
scroll to position [2144, 0]
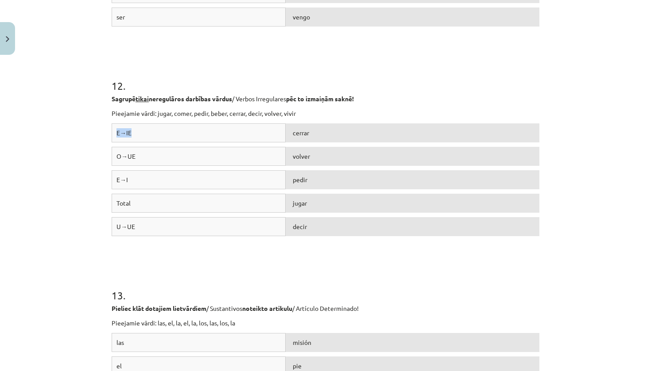
drag, startPoint x: 319, startPoint y: 228, endPoint x: 188, endPoint y: 137, distance: 159.0
click at [188, 137] on div "E→IE" at bounding box center [199, 132] width 174 height 19
drag, startPoint x: 188, startPoint y: 139, endPoint x: 193, endPoint y: 149, distance: 11.7
click at [193, 149] on div "O→UE" at bounding box center [199, 156] width 174 height 19
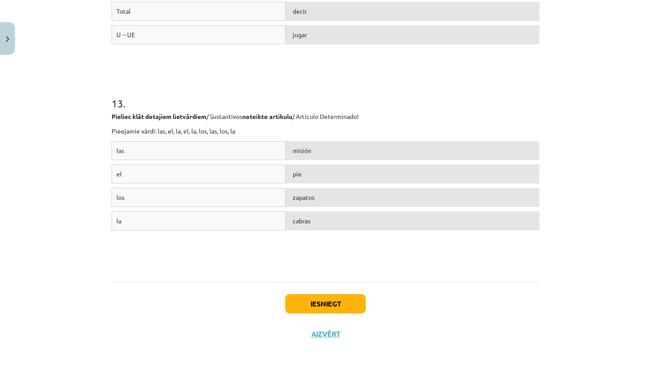
scroll to position [2337, 0]
drag, startPoint x: 302, startPoint y: 220, endPoint x: 328, endPoint y: 300, distance: 83.4
click at [328, 300] on button "Iesniegt" at bounding box center [325, 303] width 81 height 19
drag, startPoint x: 296, startPoint y: 277, endPoint x: 321, endPoint y: 301, distance: 34.7
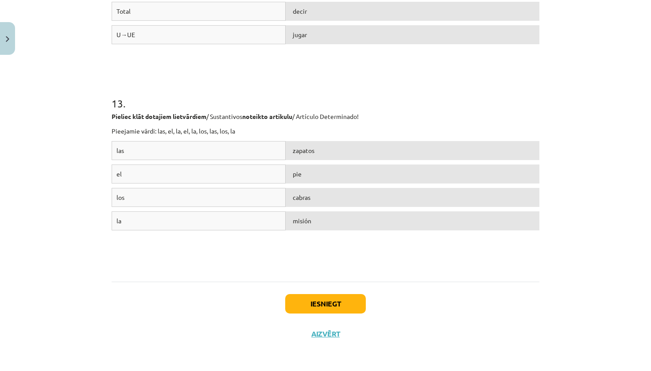
click at [321, 301] on button "Iesniegt" at bounding box center [325, 303] width 81 height 19
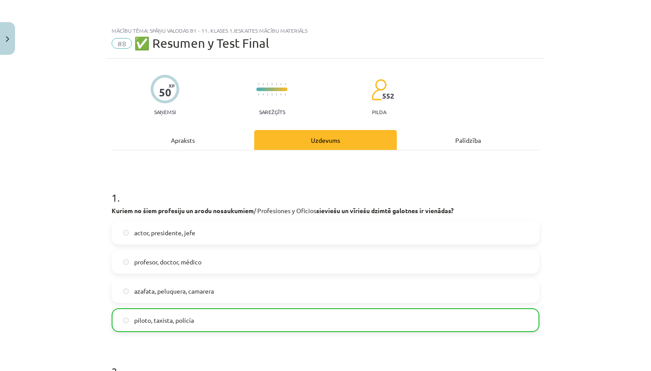
scroll to position [0, 0]
click at [9, 46] on button "Close" at bounding box center [7, 38] width 15 height 33
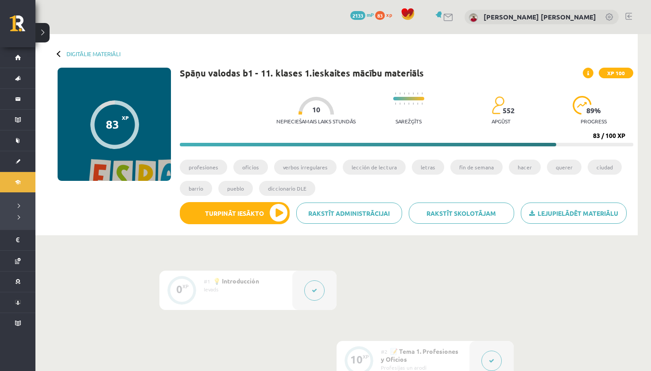
click at [226, 216] on button "Turpināt iesākto" at bounding box center [235, 213] width 110 height 22
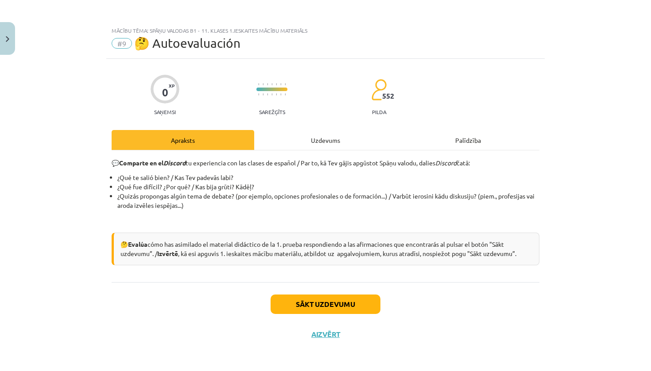
click at [304, 308] on button "Sākt uzdevumu" at bounding box center [325, 304] width 110 height 19
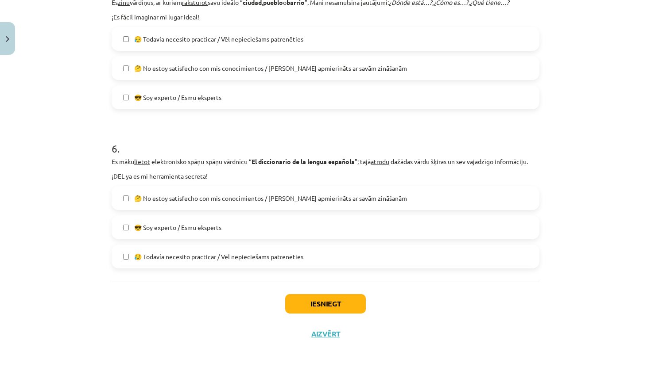
scroll to position [842, 0]
click at [313, 303] on button "Iesniegt" at bounding box center [325, 303] width 81 height 19
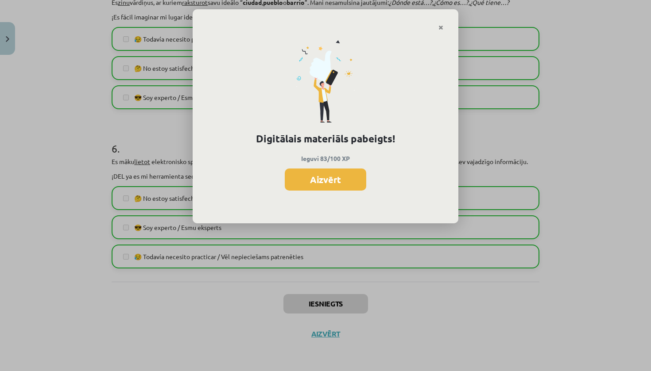
click at [342, 181] on button "Aizvērt" at bounding box center [325, 180] width 81 height 22
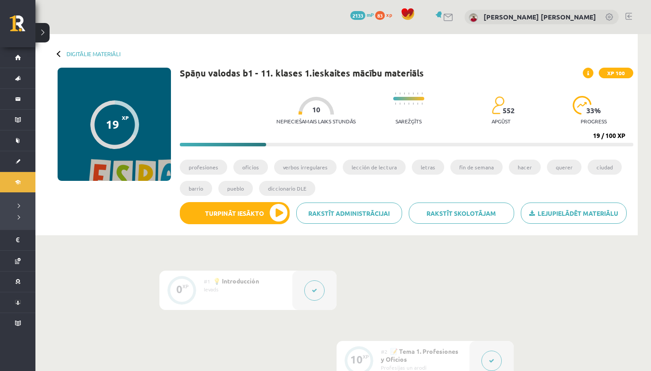
click at [43, 36] on button at bounding box center [42, 32] width 14 height 19
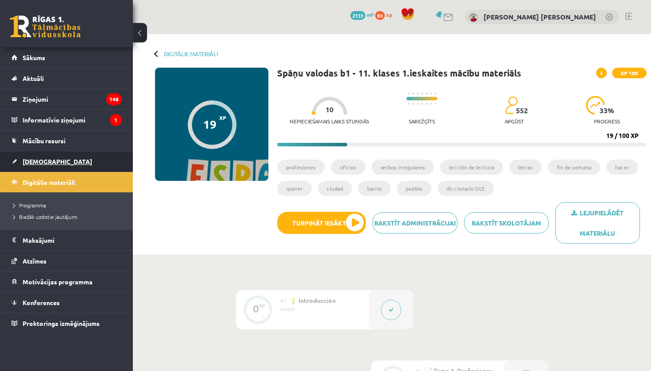
drag, startPoint x: 0, startPoint y: 0, endPoint x: 45, endPoint y: 161, distance: 166.8
click at [45, 161] on span "[DEMOGRAPHIC_DATA]" at bounding box center [57, 162] width 69 height 8
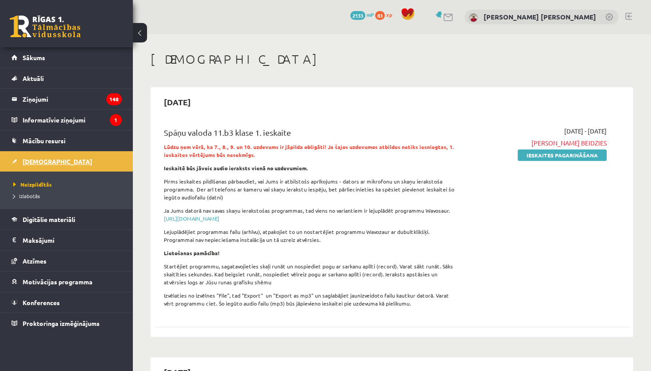
click at [551, 157] on link "Ieskaites pagarināšana" at bounding box center [561, 156] width 89 height 12
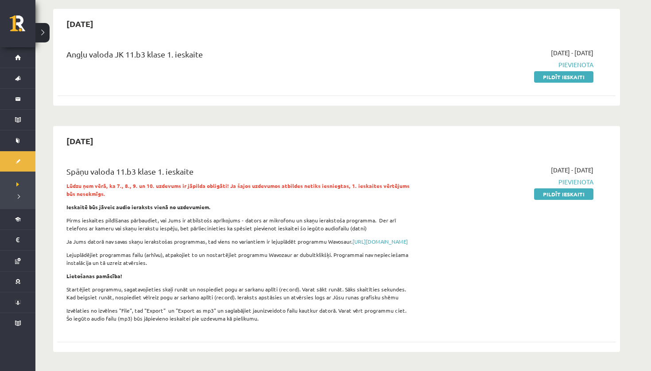
scroll to position [80, 0]
